Goal: Task Accomplishment & Management: Manage account settings

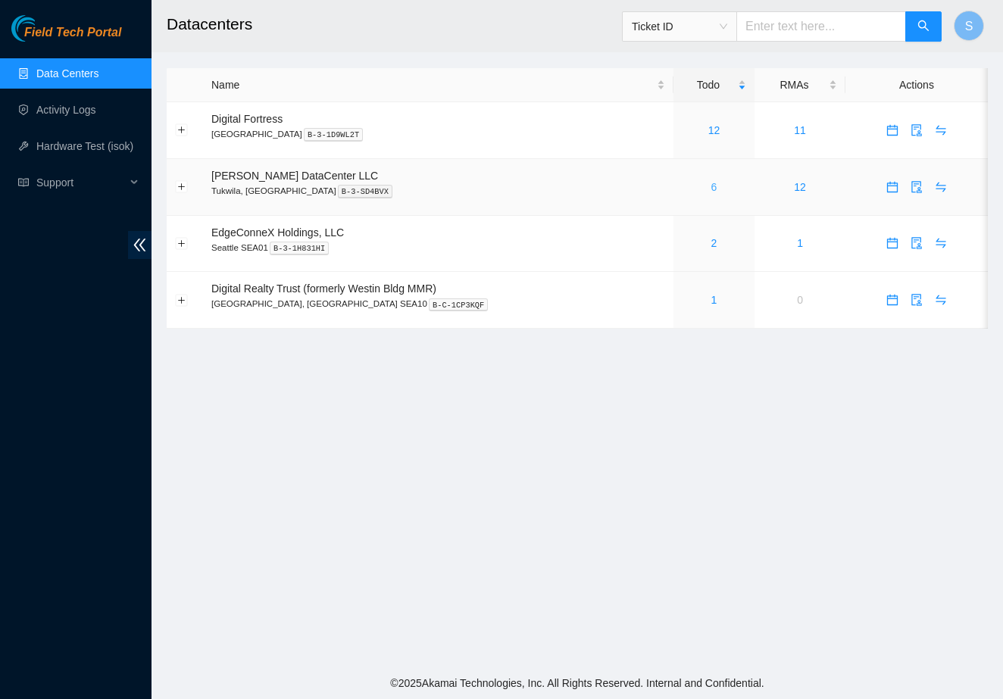
click at [711, 187] on link "6" at bounding box center [714, 187] width 6 height 12
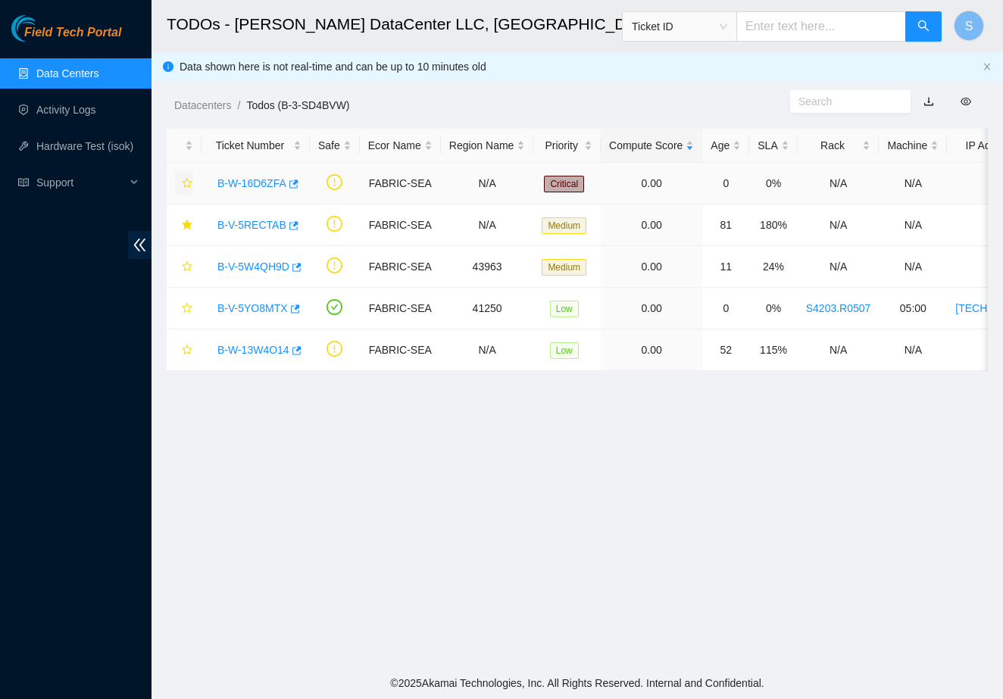
click at [182, 179] on icon "star" at bounding box center [187, 183] width 11 height 11
click at [191, 309] on icon "star" at bounding box center [187, 308] width 11 height 11
click at [260, 266] on link "B-V-5W4QH9D" at bounding box center [253, 267] width 72 height 12
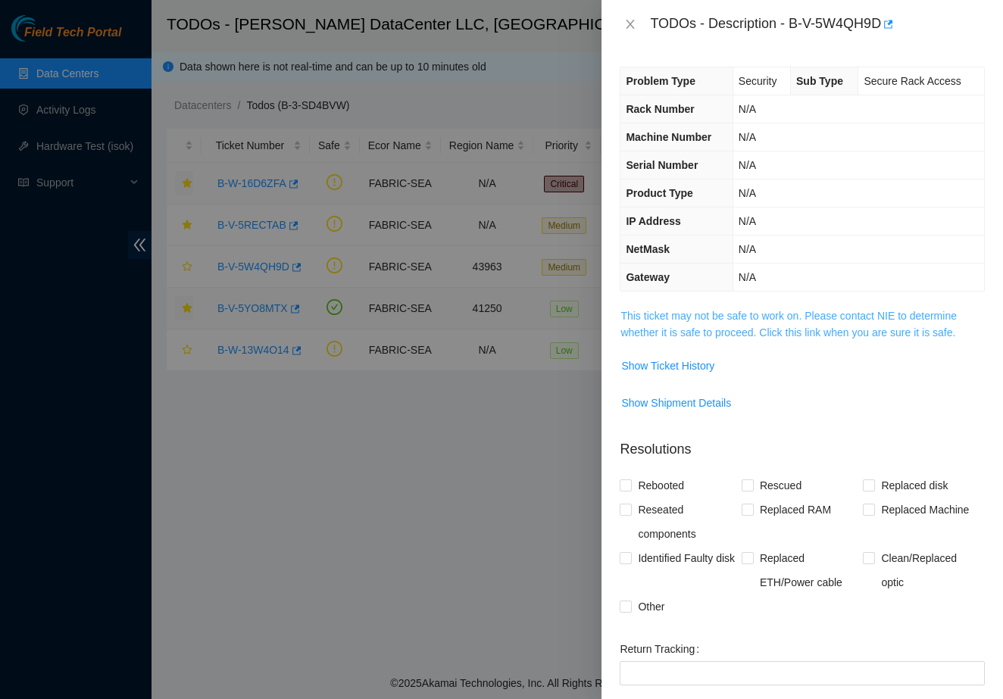
click at [639, 320] on link "This ticket may not be safe to work on. Please contact NIE to determine whether…" at bounding box center [788, 324] width 336 height 29
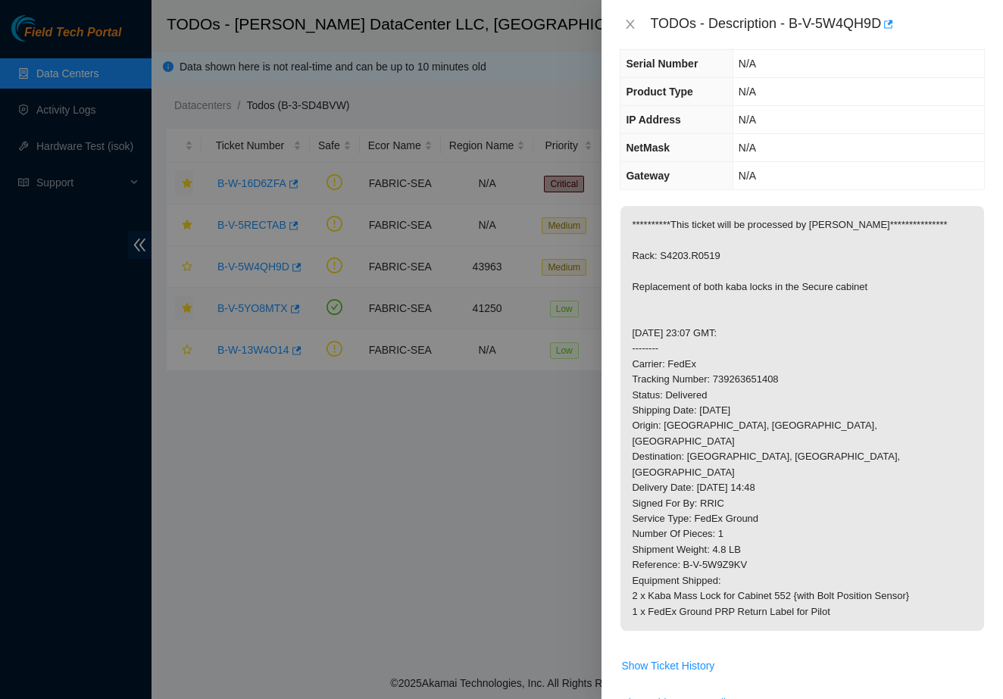
scroll to position [107, 0]
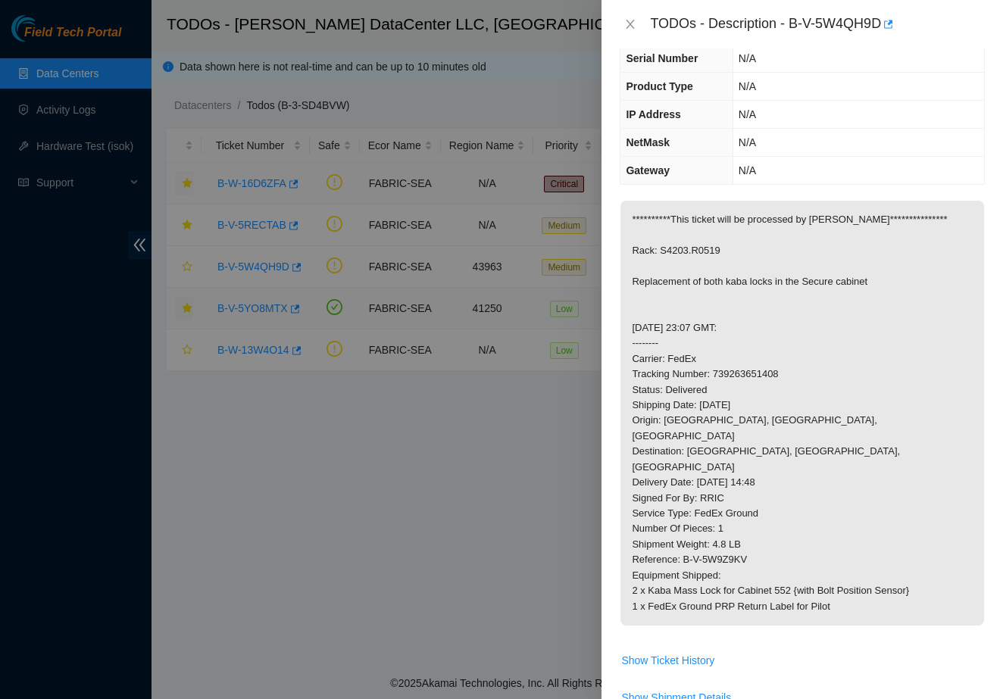
click at [554, 570] on div at bounding box center [501, 349] width 1003 height 699
click at [315, 470] on div at bounding box center [501, 349] width 1003 height 699
click at [636, 20] on icon "close" at bounding box center [630, 24] width 12 height 12
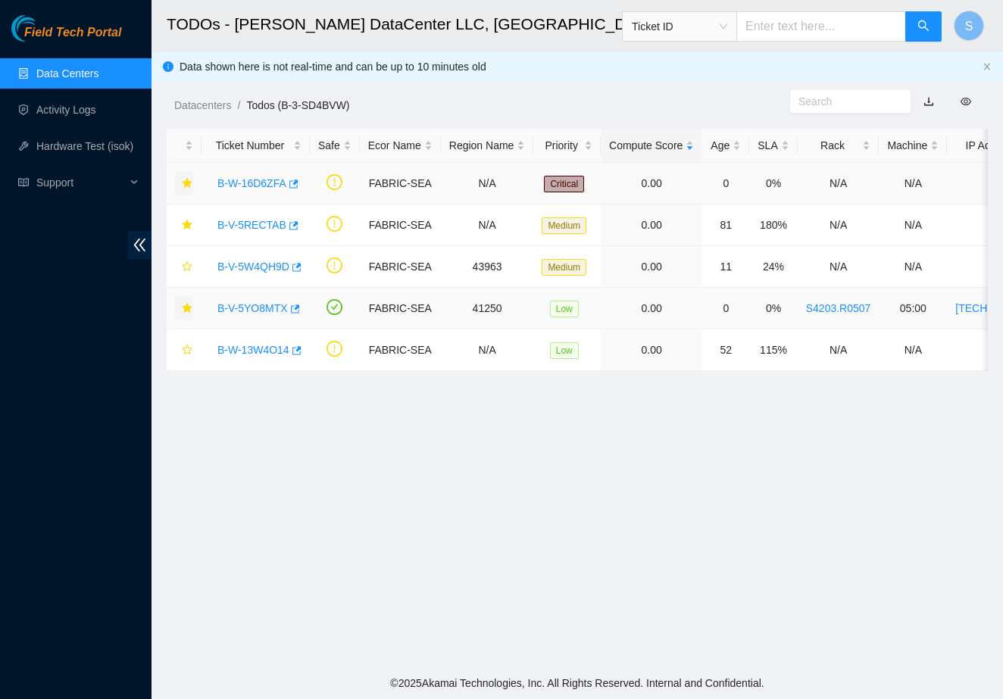
click at [277, 480] on main "TODOs - Sabey DataCenter LLC, Tukwila, WA Ticket ID S Data shown here is not re…" at bounding box center [577, 333] width 851 height 667
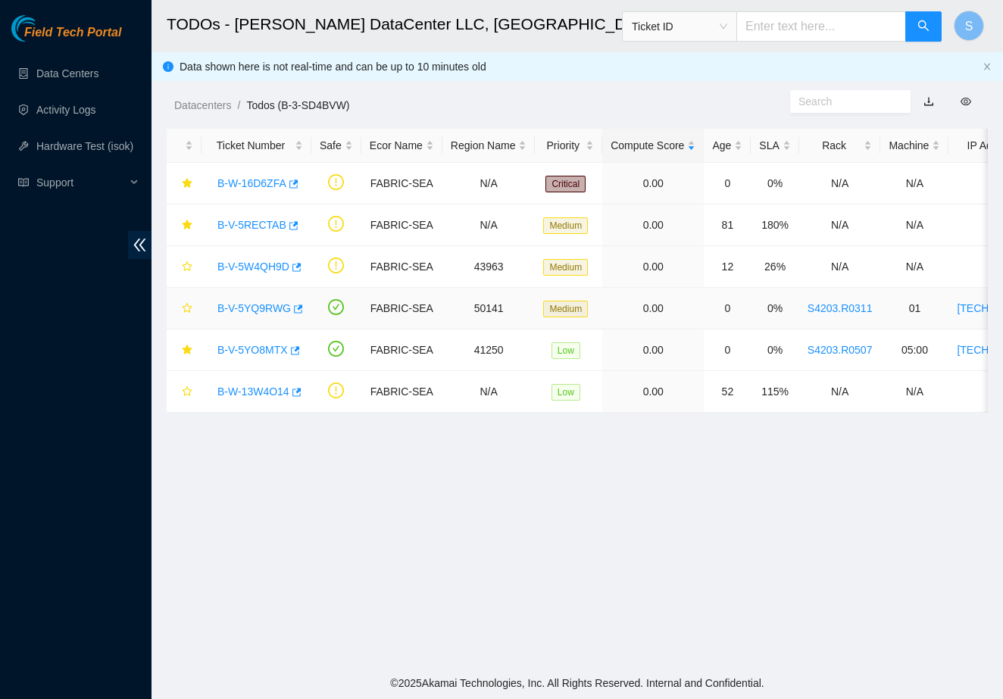
click at [250, 308] on link "B-V-5YQ9RWG" at bounding box center [253, 308] width 73 height 12
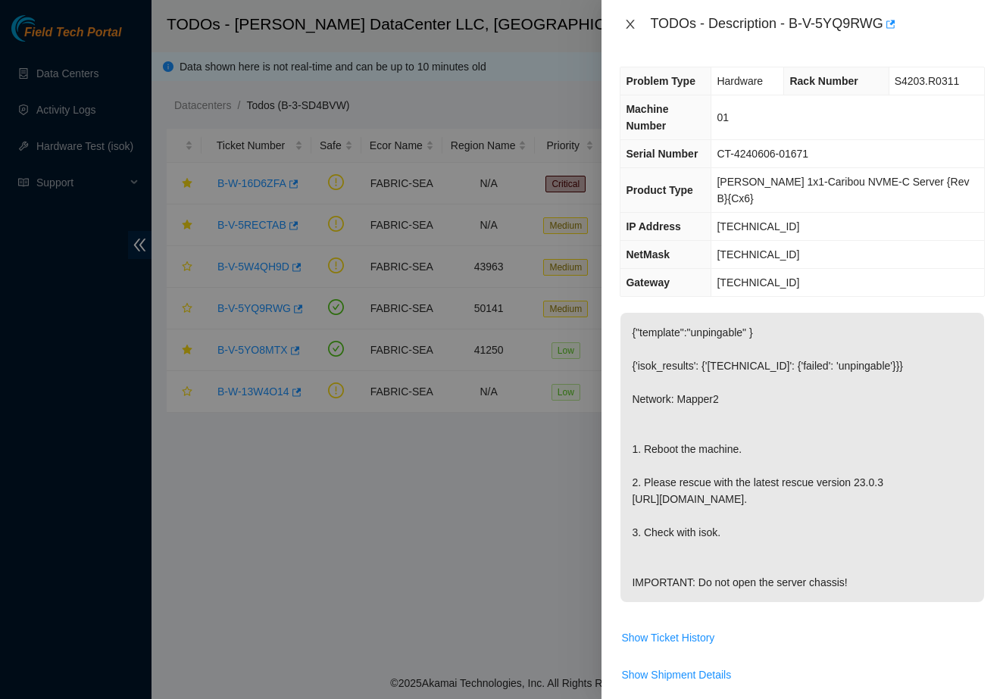
click at [629, 26] on icon "close" at bounding box center [630, 24] width 8 height 9
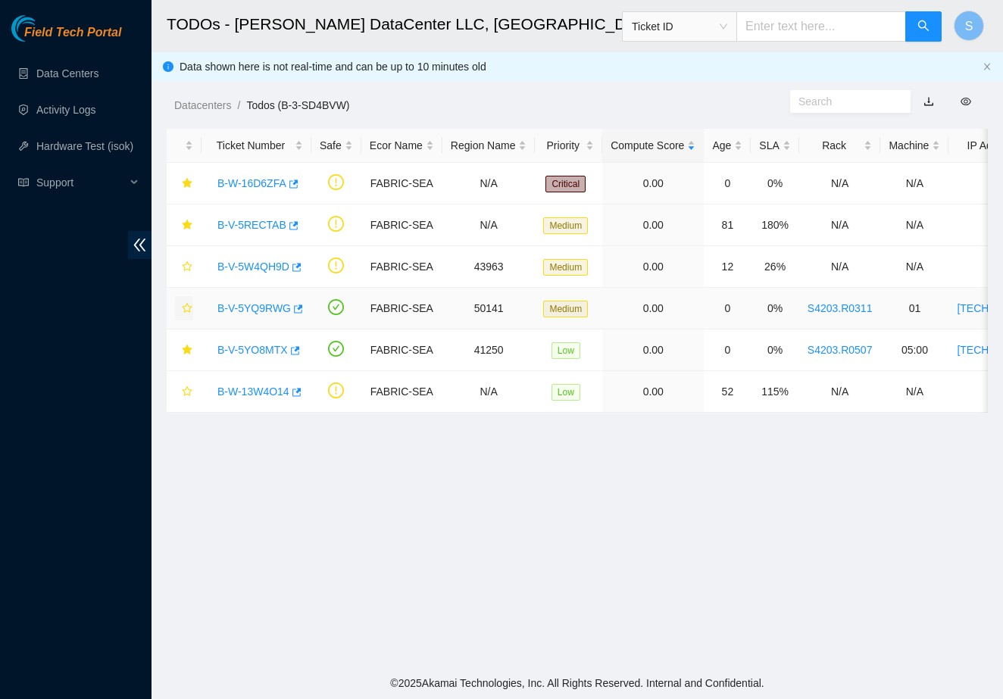
click at [191, 309] on icon "star" at bounding box center [187, 308] width 11 height 11
click at [255, 264] on link "B-V-5W4QH9D" at bounding box center [253, 267] width 72 height 12
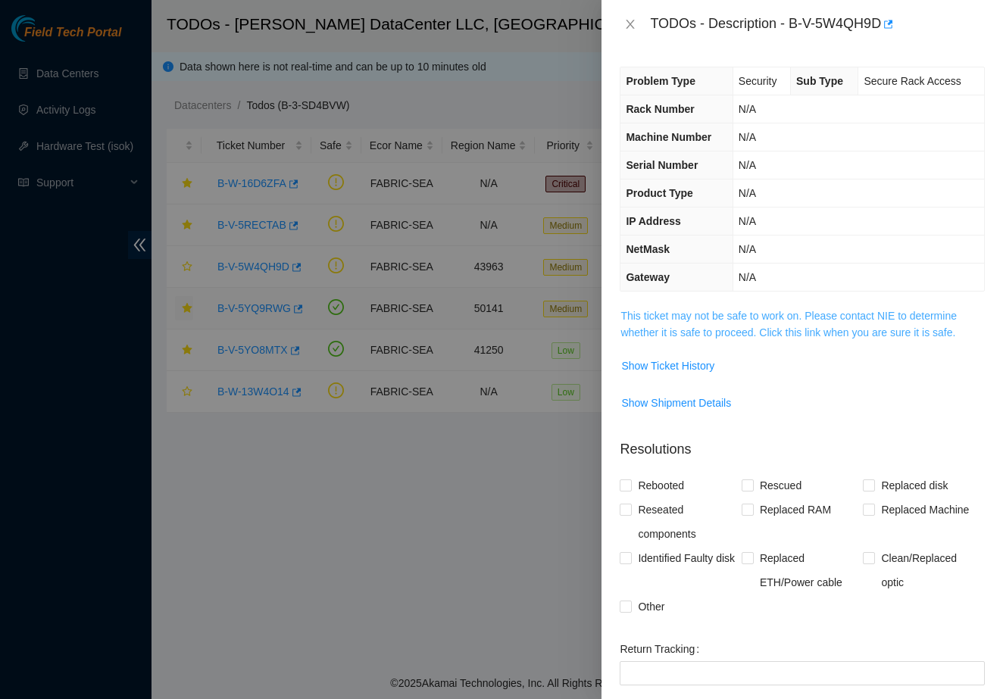
click at [657, 317] on link "This ticket may not be safe to work on. Please contact NIE to determine whether…" at bounding box center [788, 324] width 336 height 29
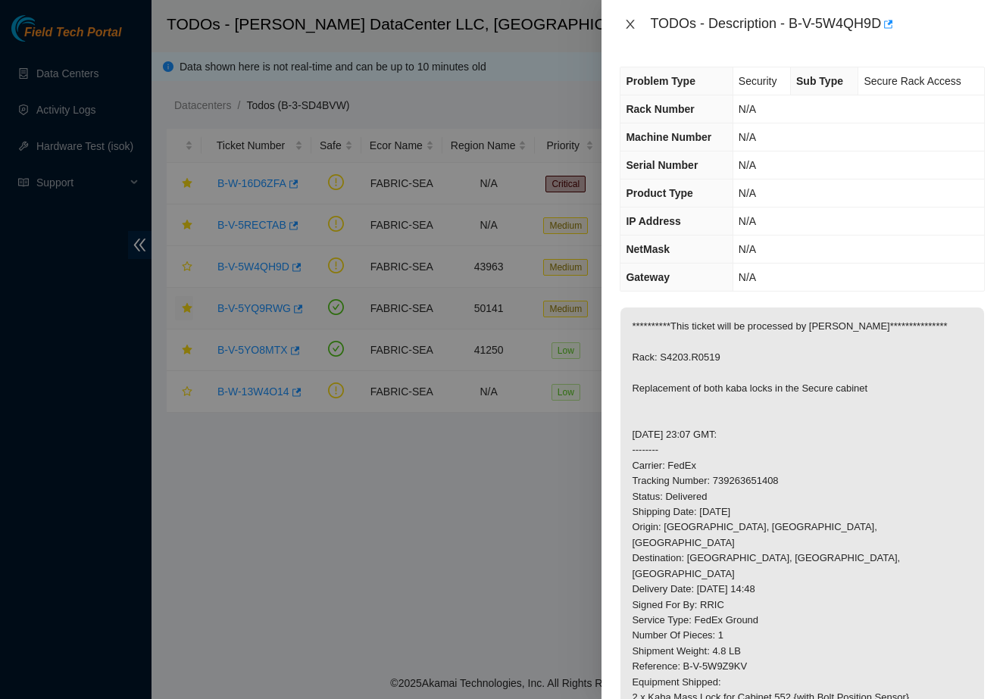
click at [629, 21] on icon "close" at bounding box center [630, 24] width 12 height 12
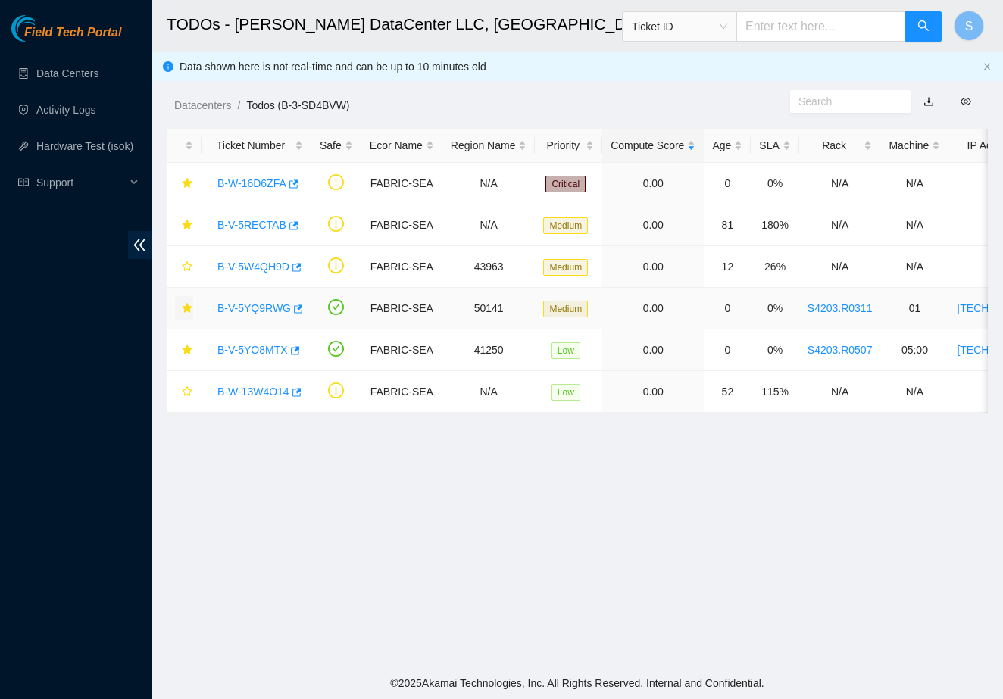
click at [377, 616] on main "TODOs - [PERSON_NAME] DataCenter LLC, [GEOGRAPHIC_DATA], [GEOGRAPHIC_DATA] Tick…" at bounding box center [577, 333] width 851 height 667
click at [267, 271] on link "B-V-5W4QH9D" at bounding box center [253, 267] width 72 height 12
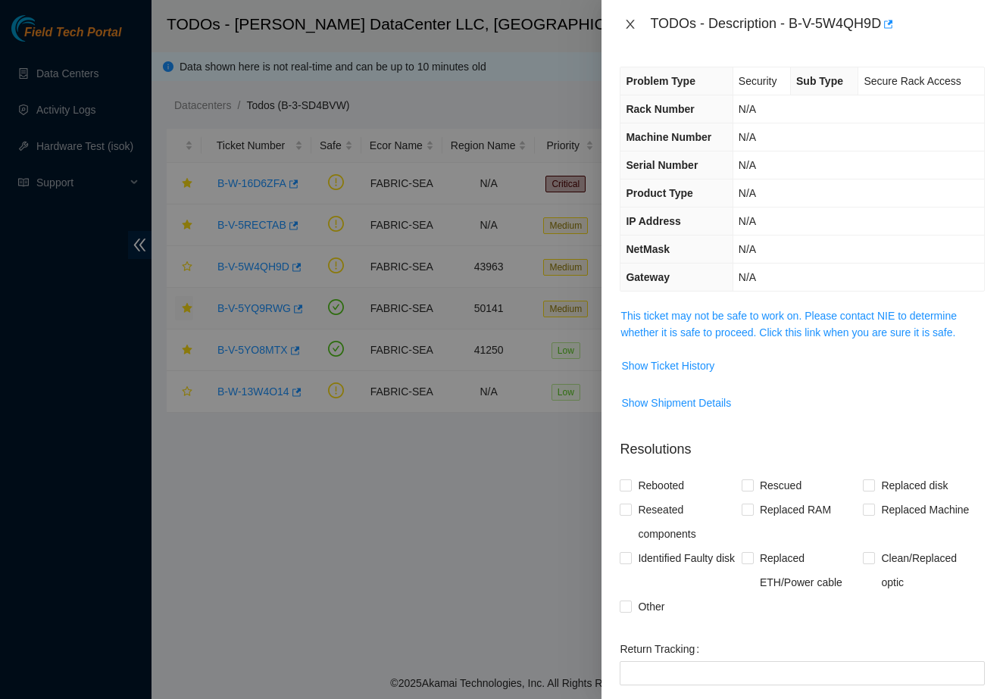
click at [633, 20] on icon "close" at bounding box center [630, 24] width 8 height 9
